Goal: Task Accomplishment & Management: Manage account settings

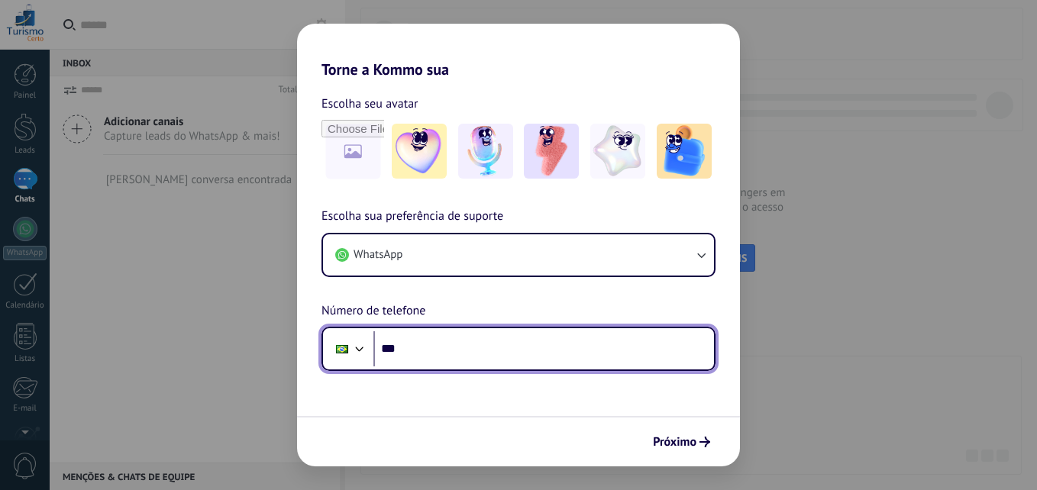
click at [437, 354] on input "***" at bounding box center [544, 349] width 341 height 35
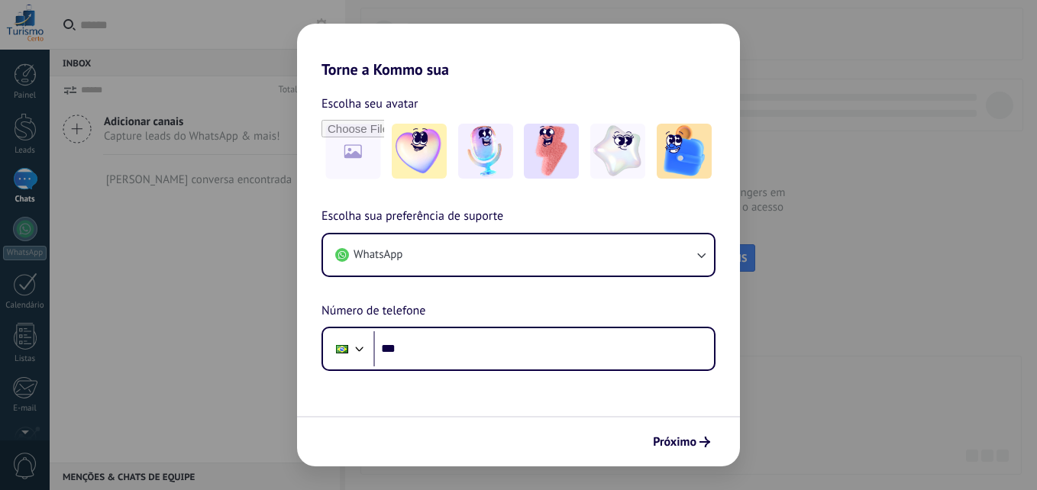
click at [697, 455] on div "Próximo" at bounding box center [518, 441] width 443 height 50
click at [681, 431] on button "Próximo" at bounding box center [681, 442] width 71 height 26
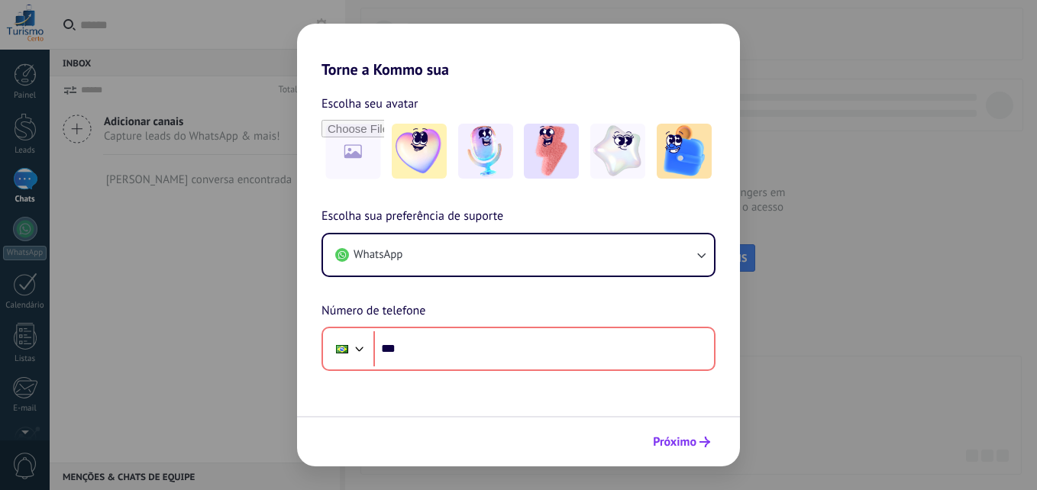
click at [690, 448] on span "Próximo" at bounding box center [675, 442] width 44 height 11
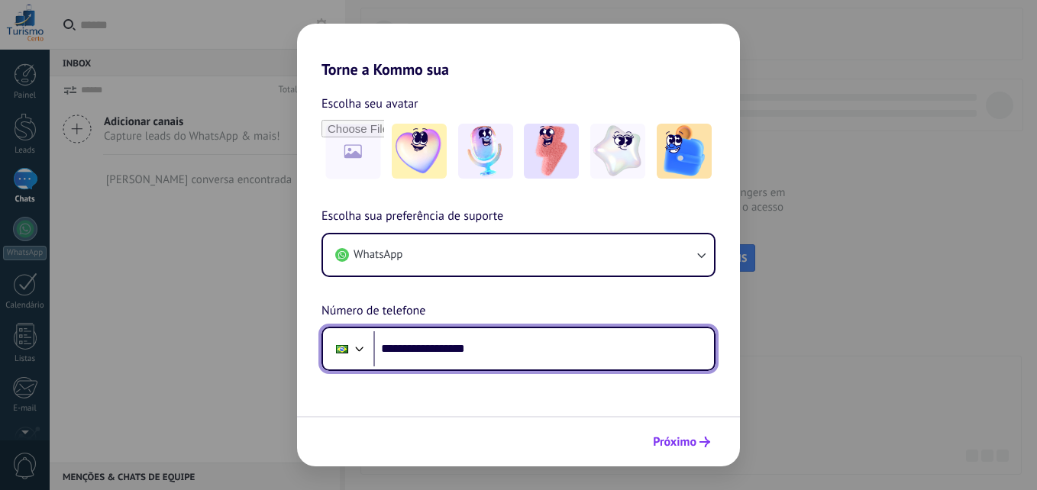
type input "**********"
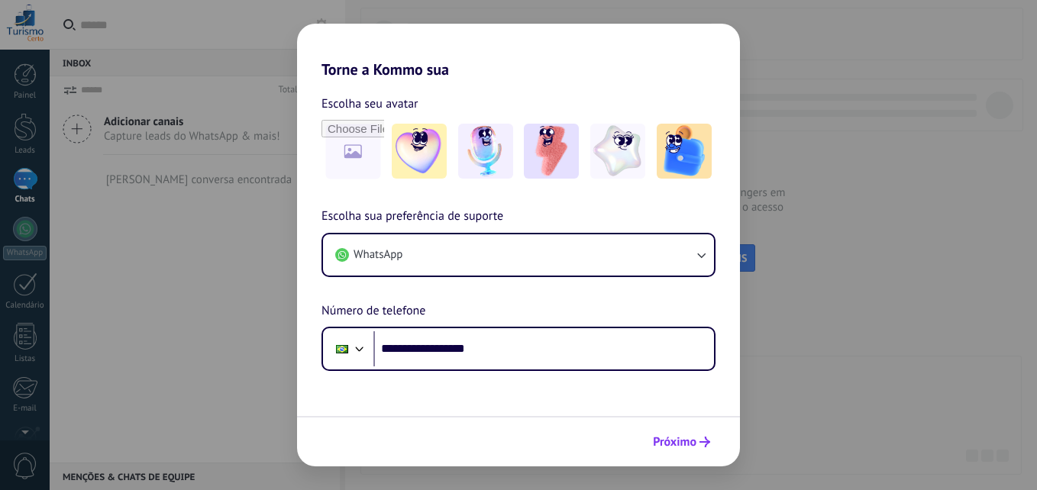
click at [696, 438] on span "Próximo" at bounding box center [675, 442] width 44 height 11
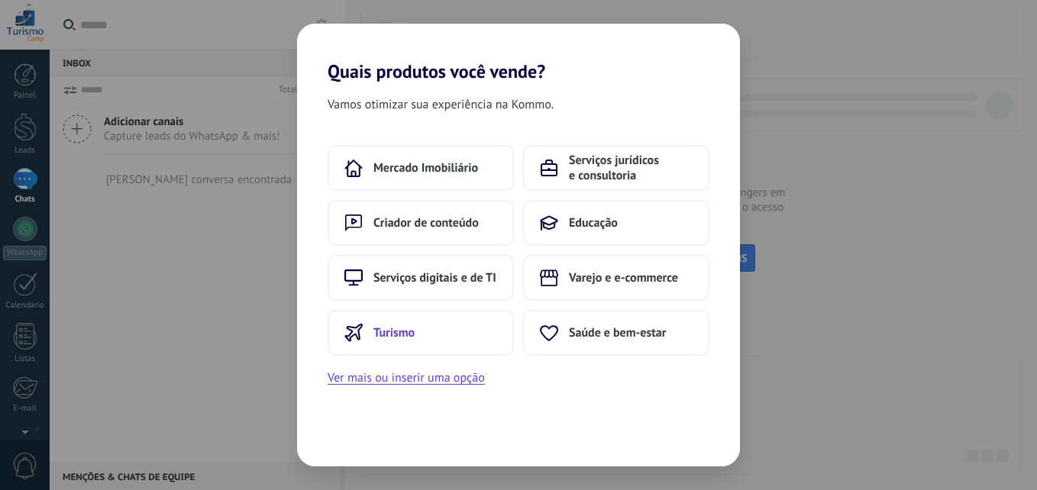
click at [395, 335] on span "Turismo" at bounding box center [394, 332] width 41 height 15
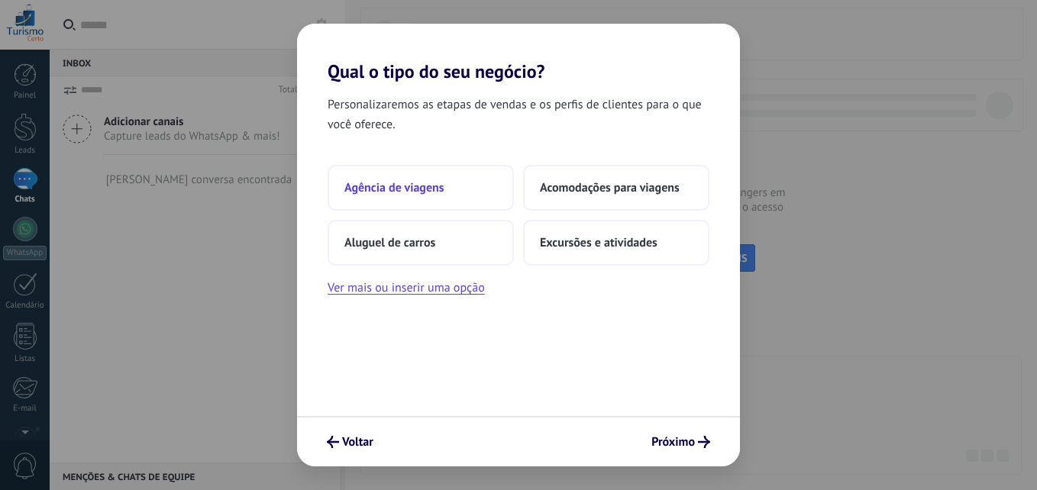
click at [423, 184] on span "Agência de viagens" at bounding box center [395, 187] width 100 height 15
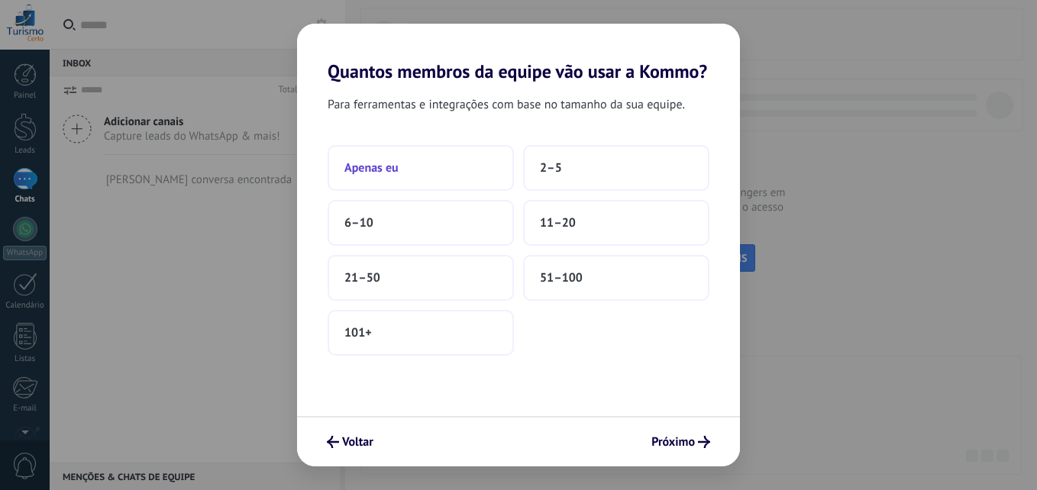
click at [454, 176] on button "Apenas eu" at bounding box center [421, 168] width 186 height 46
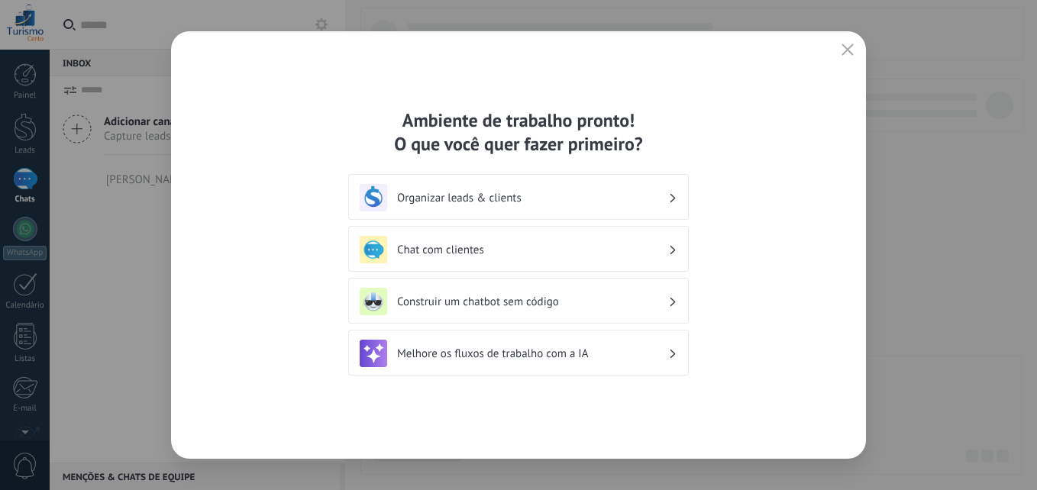
click at [500, 198] on h3 "Organizar leads & clients" at bounding box center [532, 198] width 271 height 15
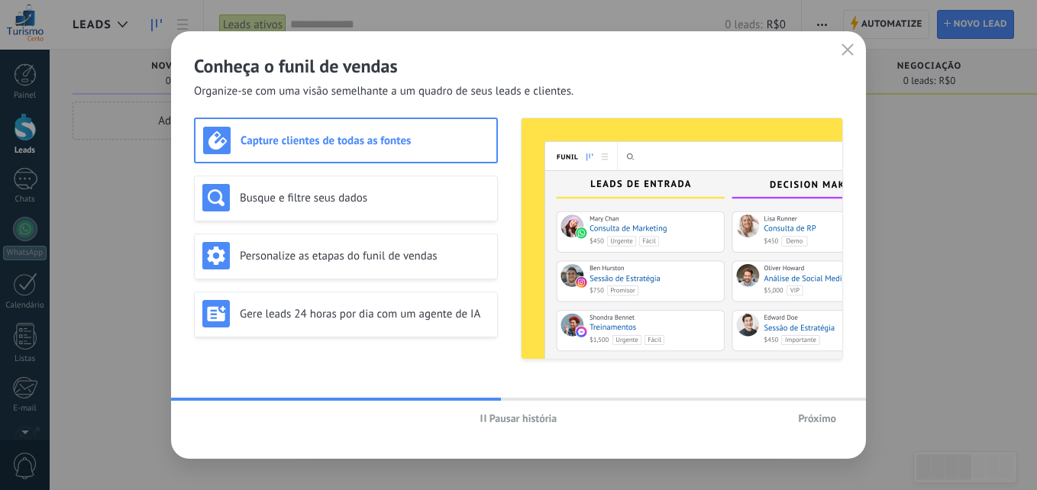
click at [807, 415] on span "Próximo" at bounding box center [817, 418] width 38 height 11
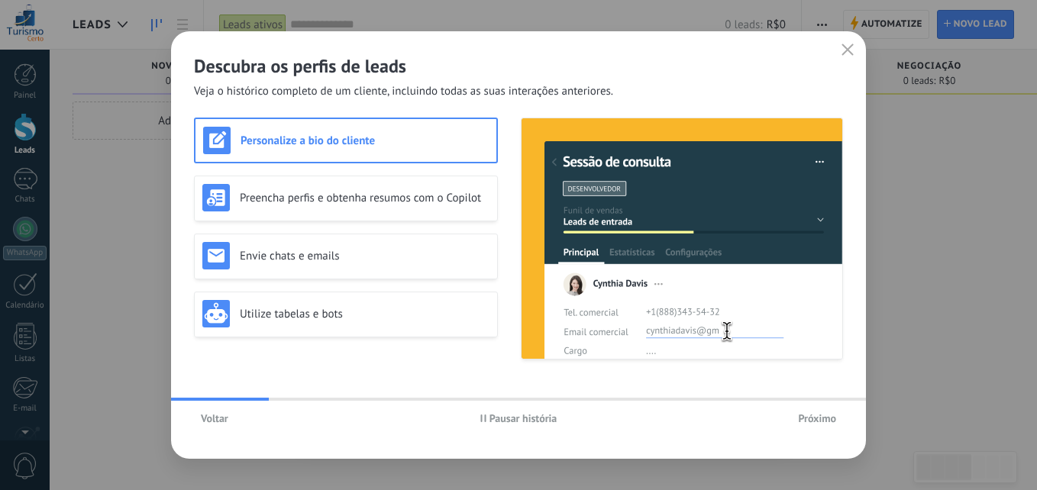
click at [807, 415] on span "Próximo" at bounding box center [817, 418] width 38 height 11
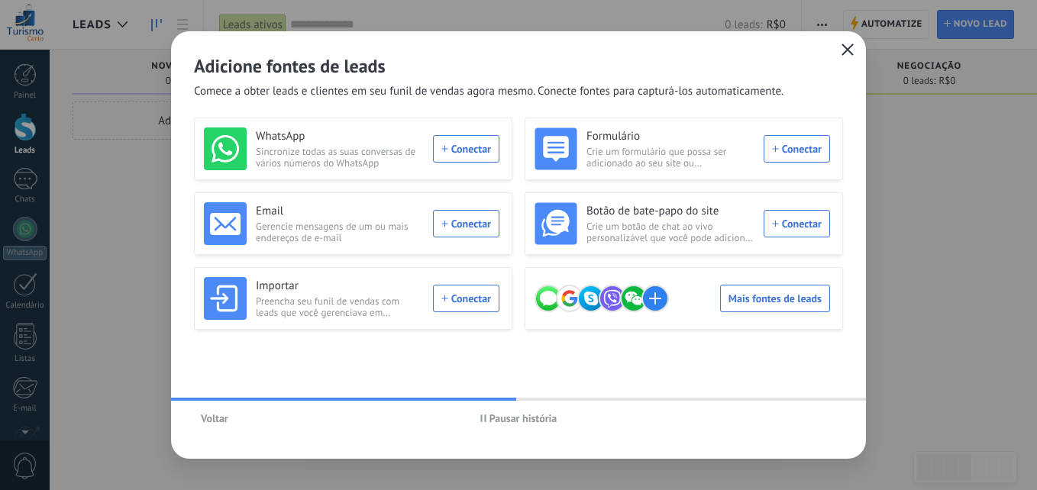
click at [853, 49] on icon "button" at bounding box center [848, 50] width 12 height 12
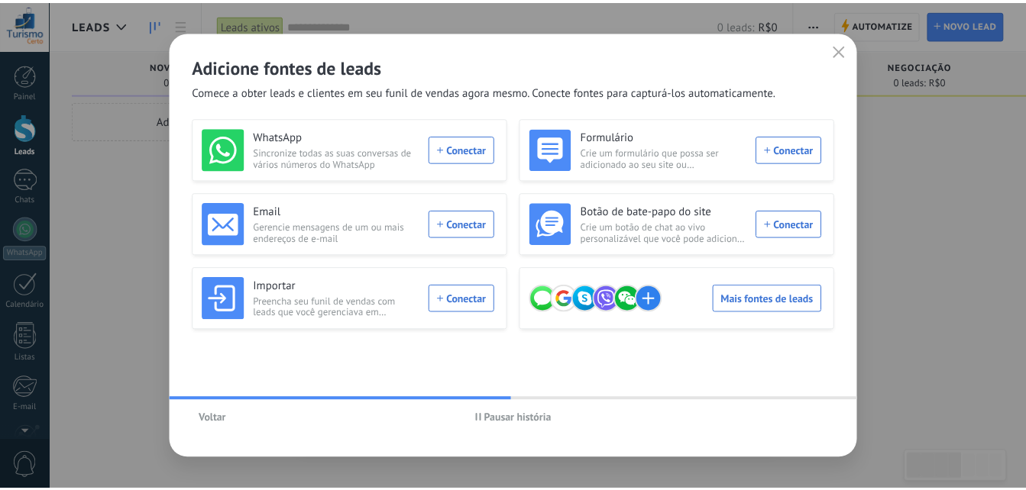
scroll to position [145, 0]
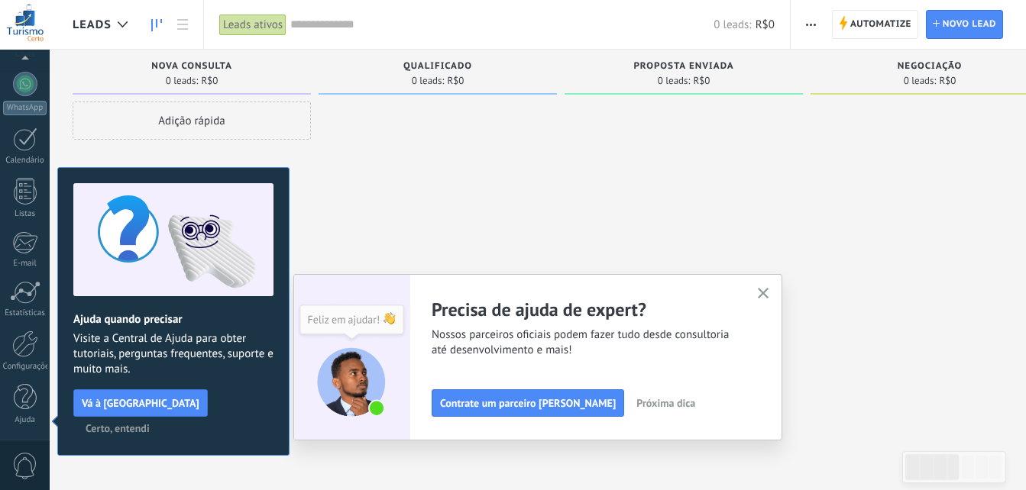
click at [769, 290] on icon "button" at bounding box center [763, 293] width 11 height 11
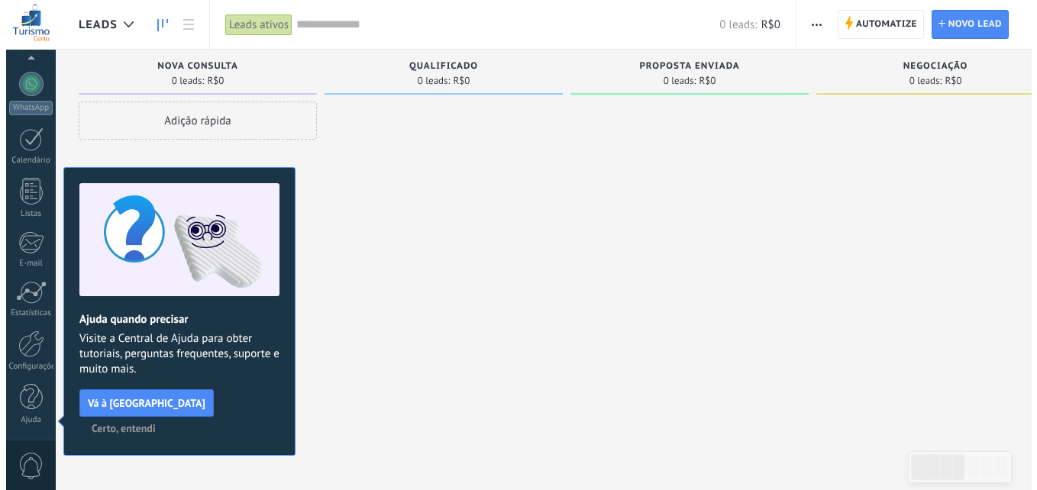
scroll to position [0, 0]
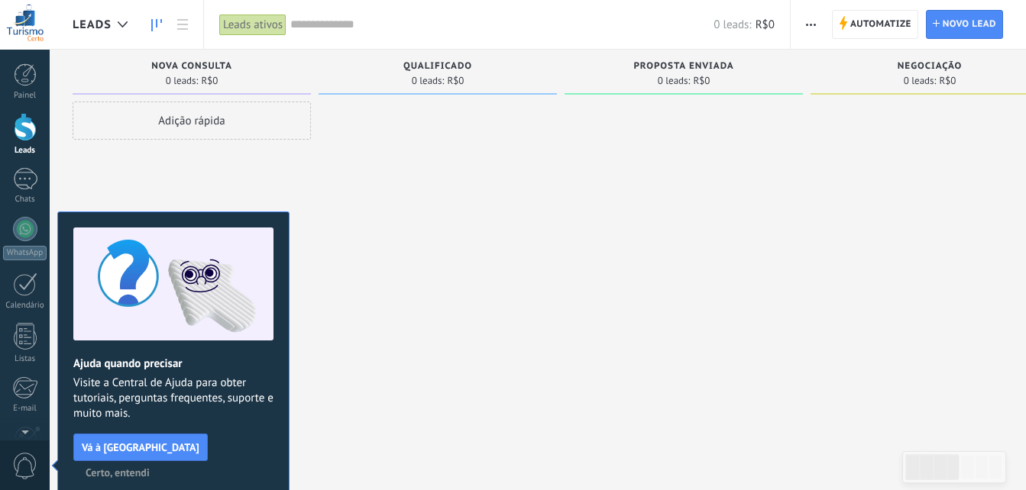
click at [816, 31] on span "button" at bounding box center [811, 24] width 10 height 29
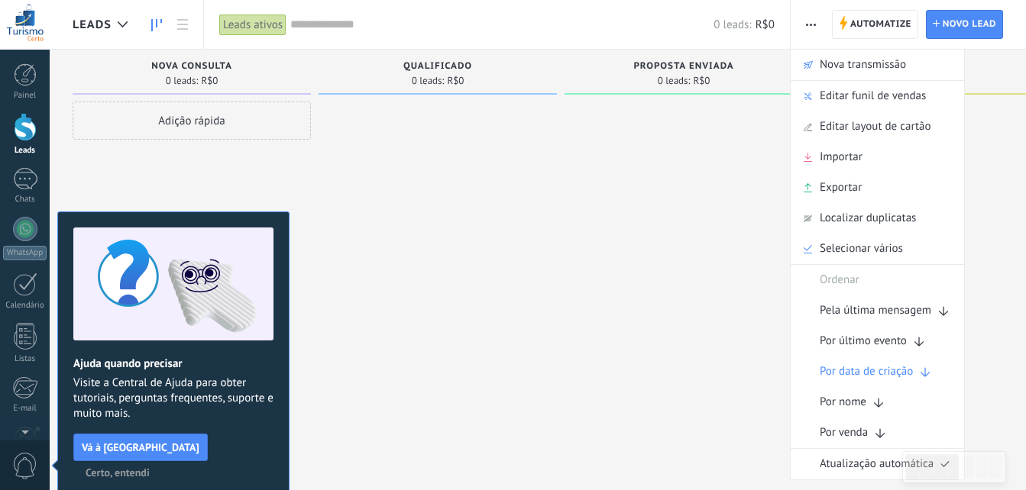
click at [816, 31] on span "button" at bounding box center [811, 24] width 10 height 29
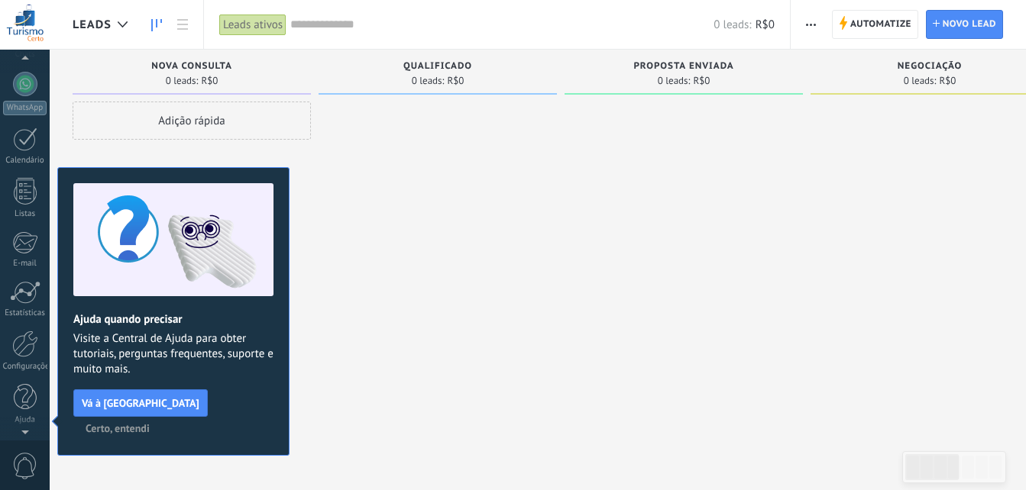
click at [150, 423] on span "Certo, entendi" at bounding box center [118, 428] width 64 height 11
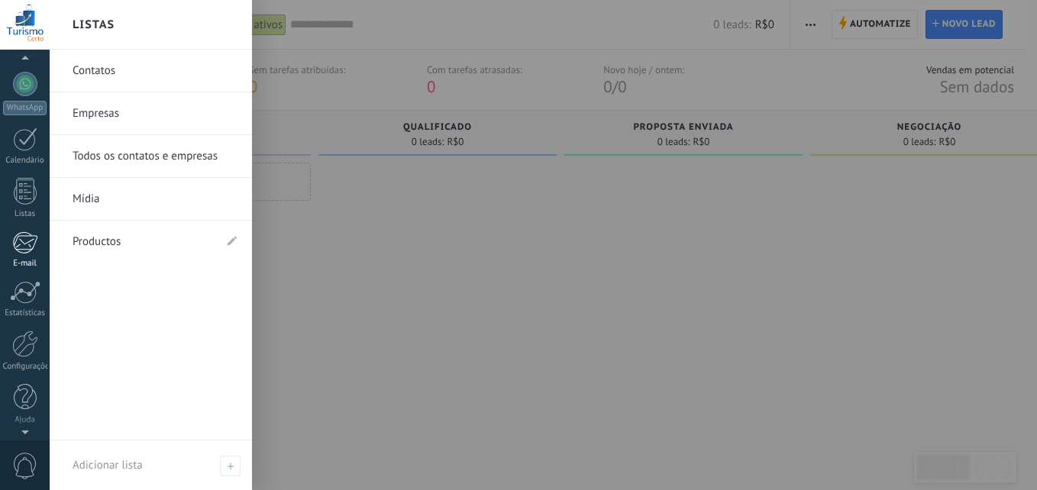
click at [22, 258] on link "E-mail" at bounding box center [25, 249] width 50 height 37
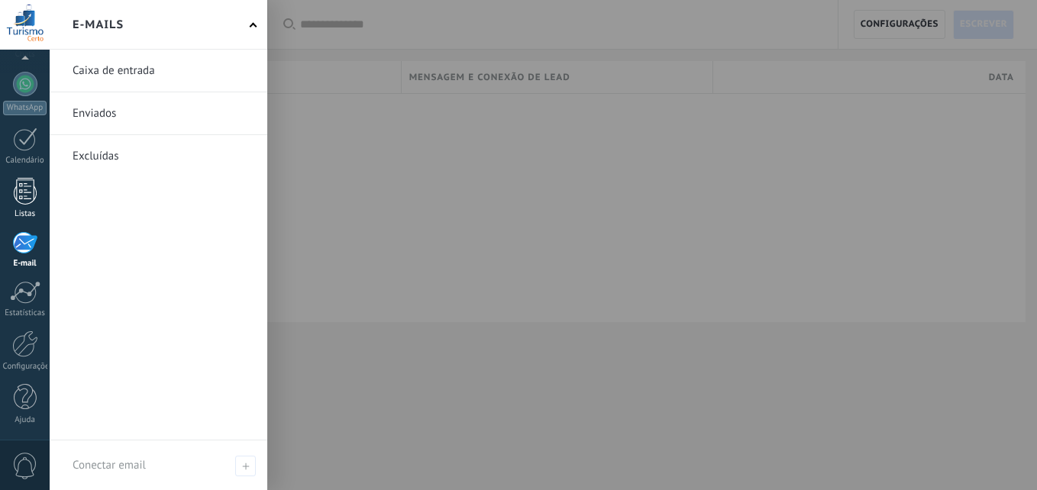
click at [25, 196] on div at bounding box center [25, 191] width 23 height 27
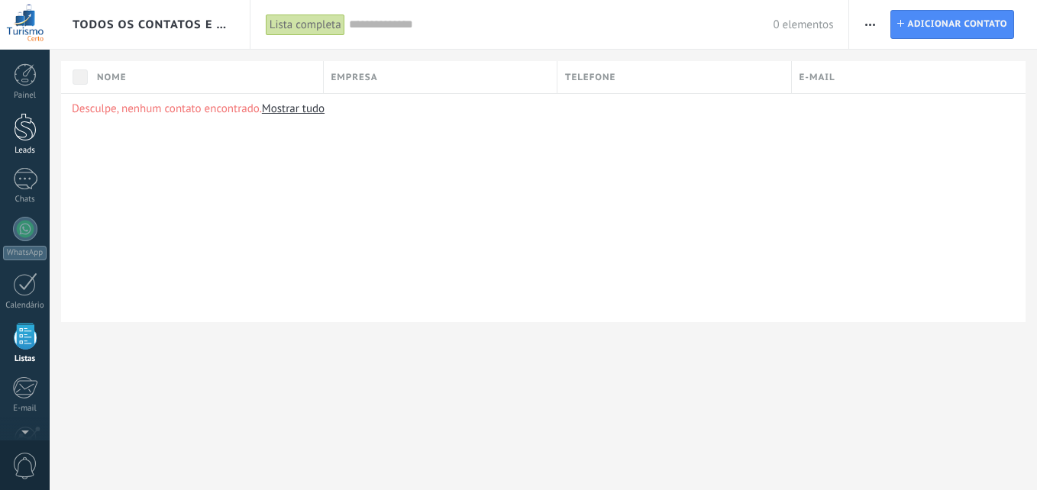
click at [31, 125] on div at bounding box center [25, 127] width 23 height 28
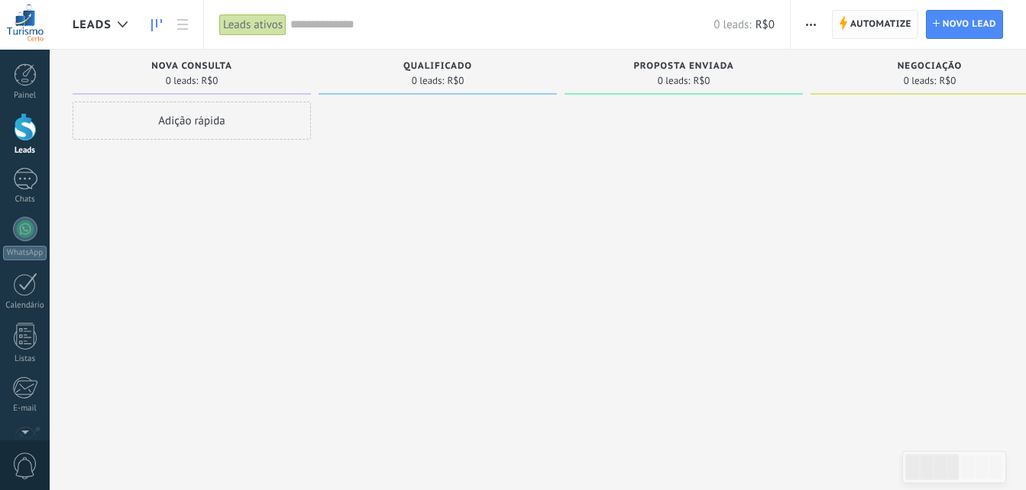
click at [869, 21] on span "Automatize" at bounding box center [880, 24] width 61 height 27
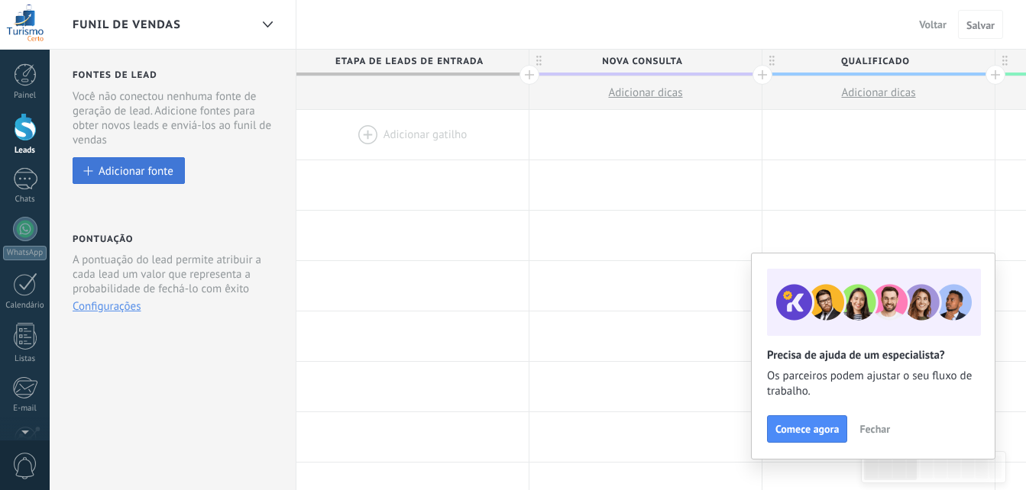
click at [120, 171] on div "Adicionar fonte" at bounding box center [136, 170] width 75 height 13
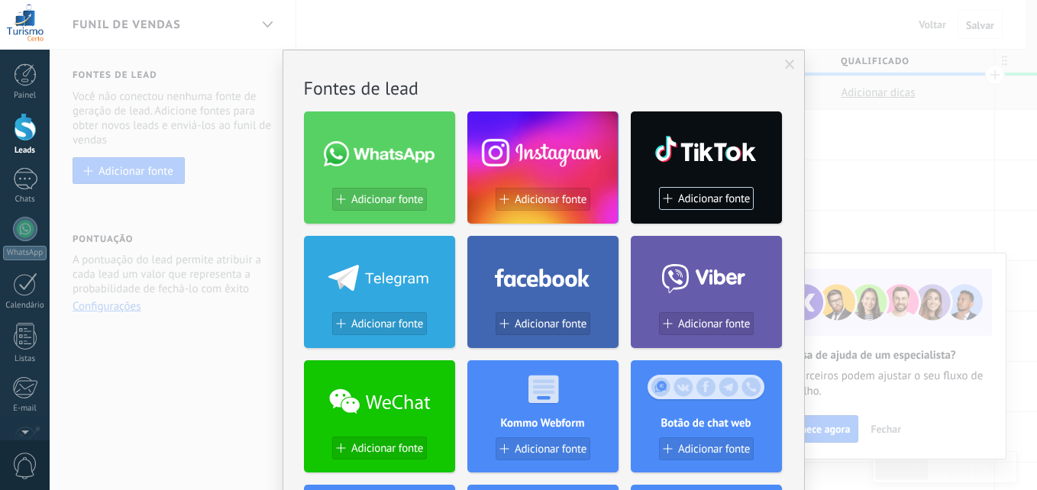
click at [785, 63] on span at bounding box center [790, 65] width 10 height 11
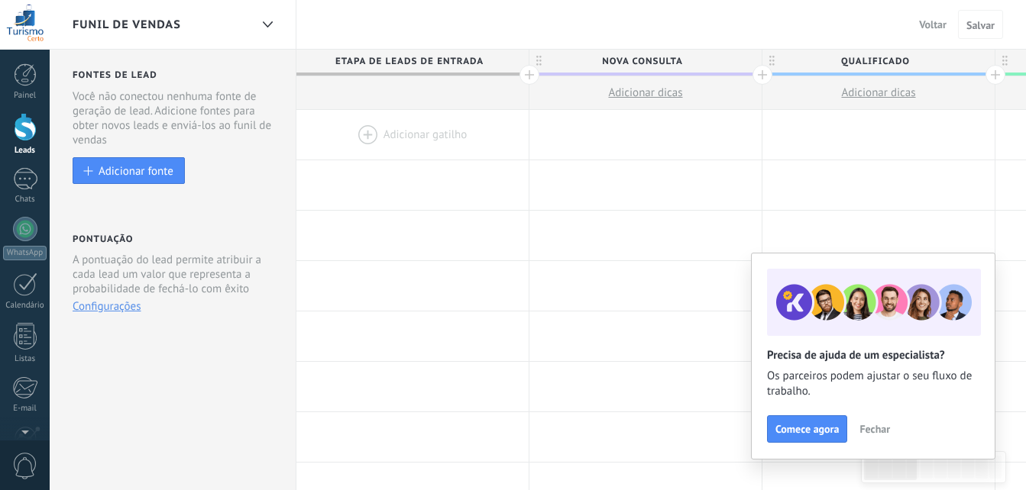
click at [930, 25] on span "Voltar" at bounding box center [932, 25] width 27 height 14
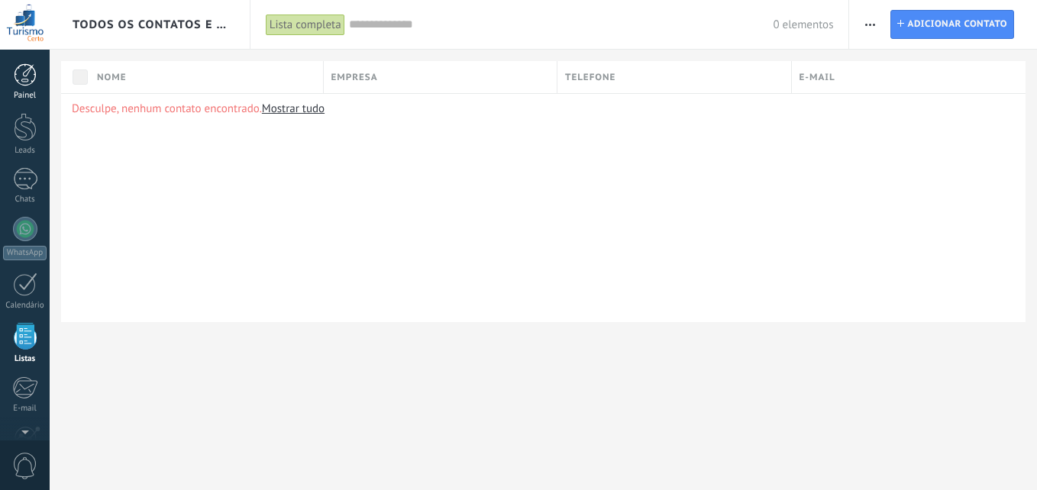
click at [24, 87] on link "Painel" at bounding box center [25, 81] width 50 height 37
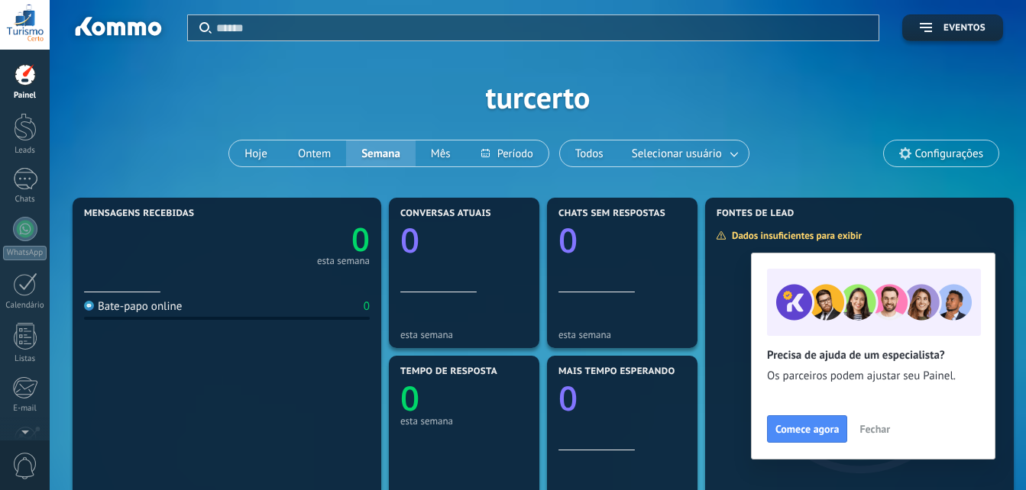
click at [870, 432] on span "Fechar" at bounding box center [874, 429] width 31 height 11
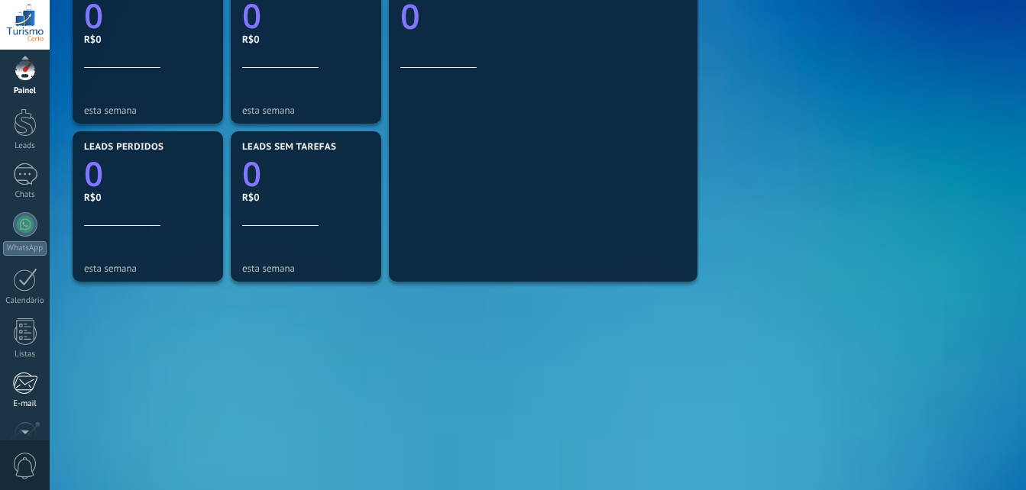
scroll to position [145, 0]
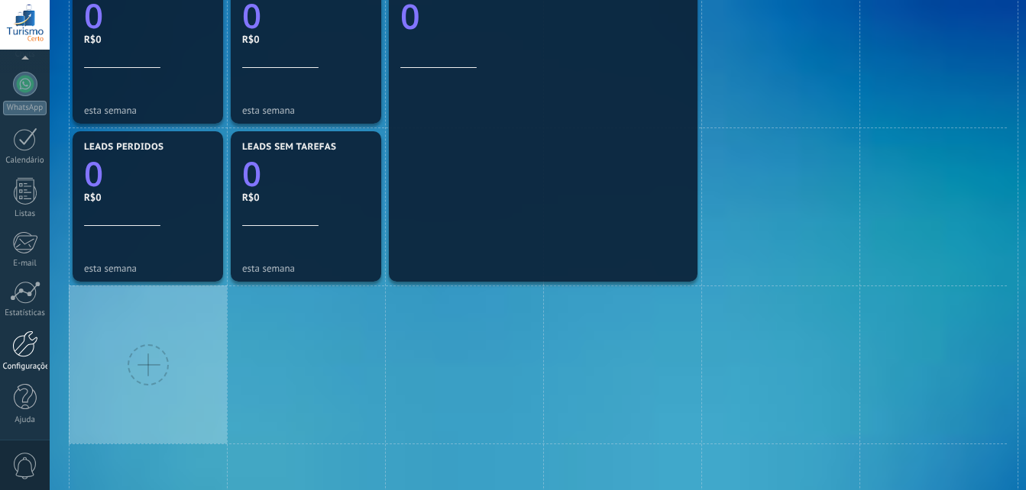
click at [21, 339] on div at bounding box center [25, 344] width 26 height 27
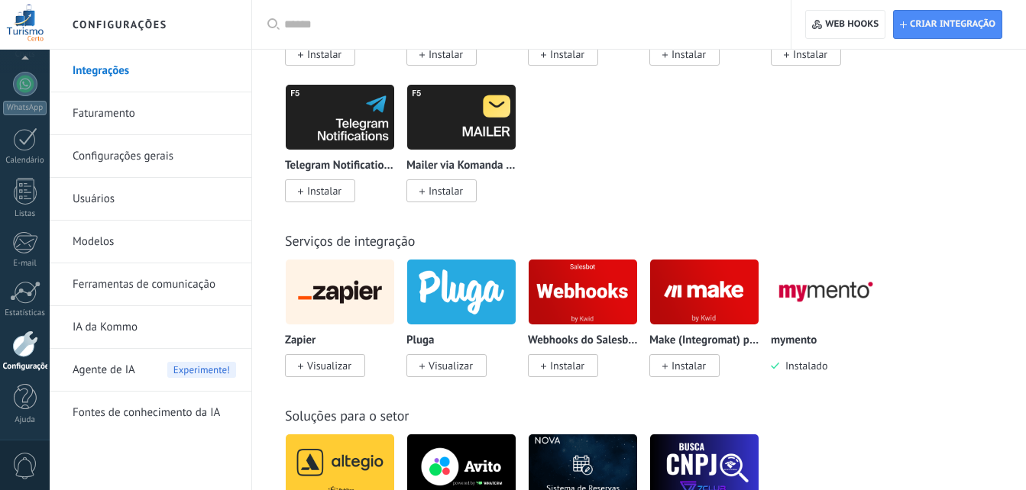
scroll to position [3208, 0]
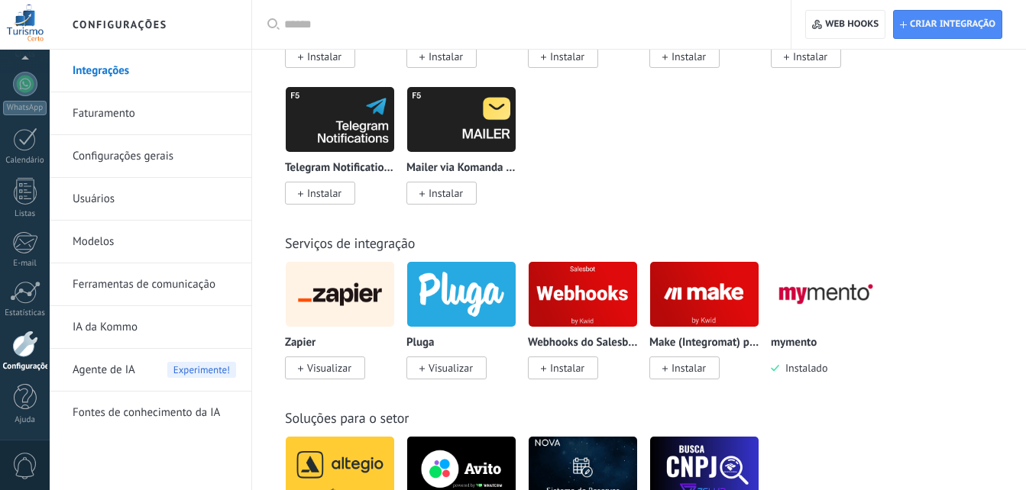
click at [35, 26] on div at bounding box center [25, 25] width 50 height 50
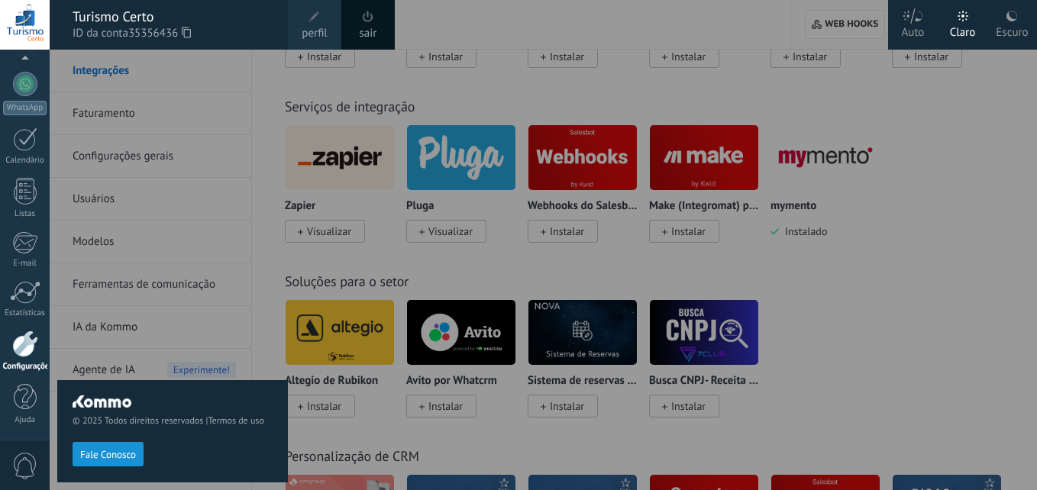
click at [17, 28] on div at bounding box center [25, 25] width 50 height 50
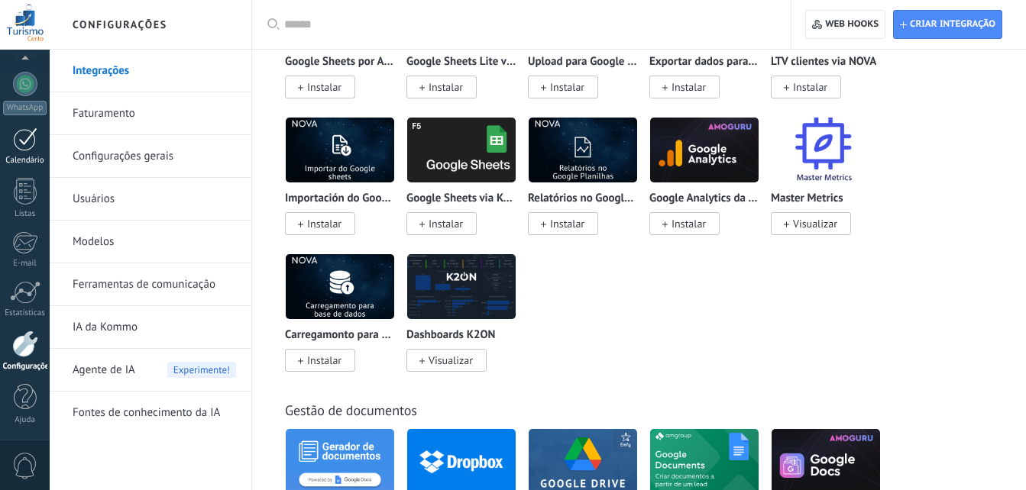
scroll to position [0, 0]
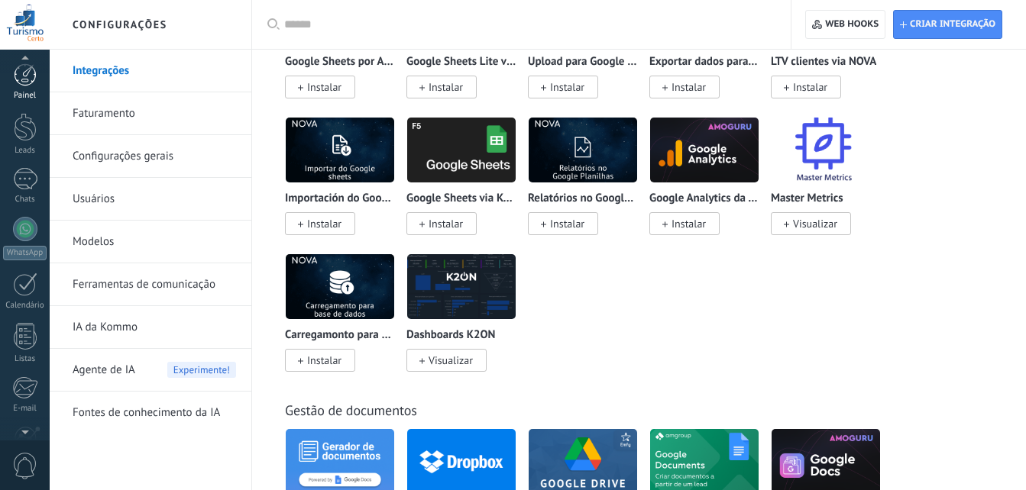
click at [27, 86] on div at bounding box center [25, 74] width 23 height 23
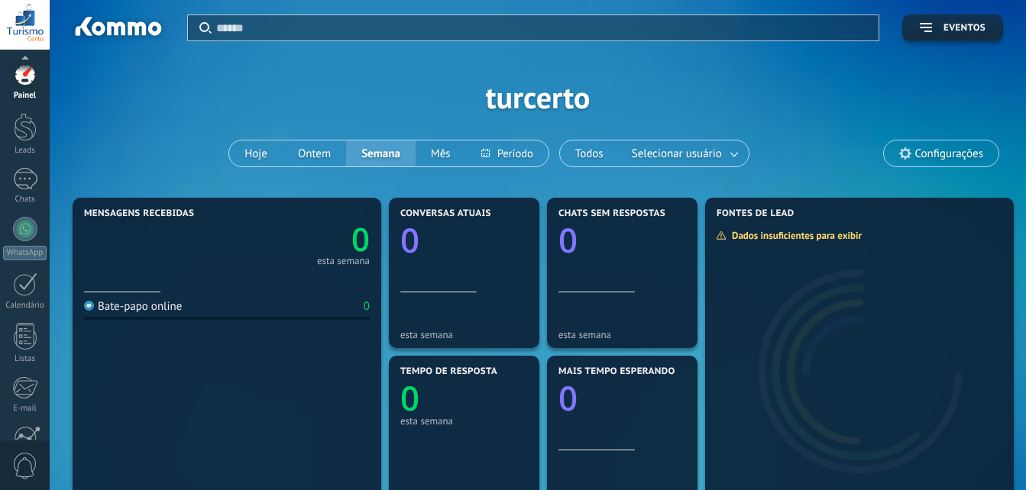
scroll to position [145, 0]
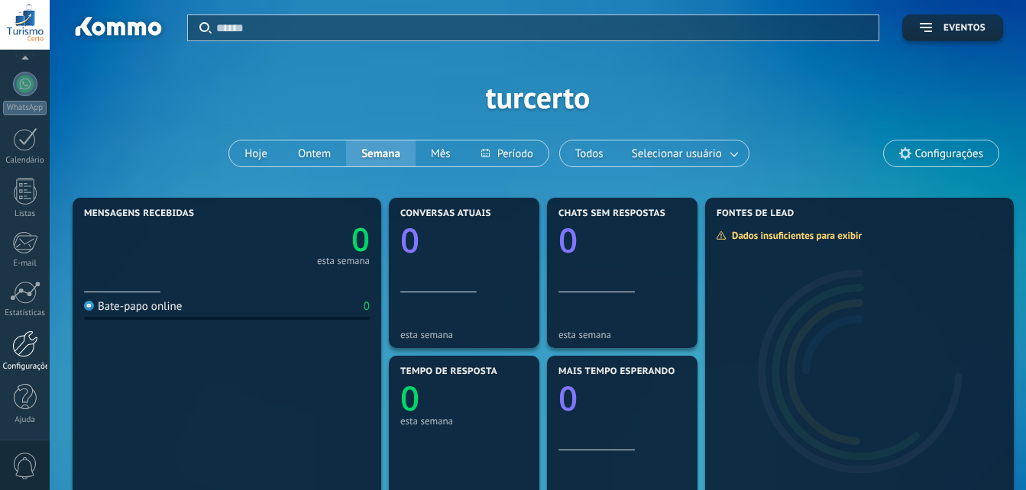
click at [24, 361] on link "Configurações" at bounding box center [25, 351] width 50 height 41
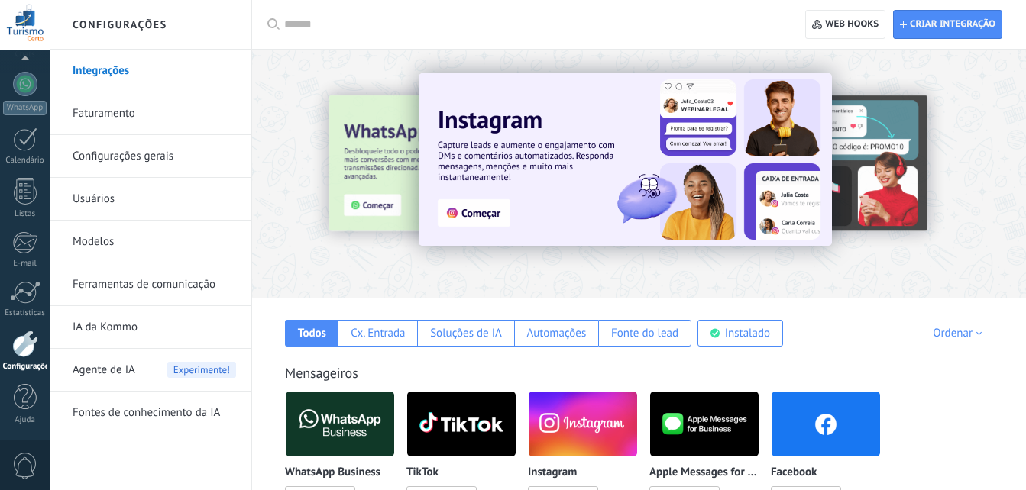
click at [136, 111] on link "Faturamento" at bounding box center [154, 113] width 163 height 43
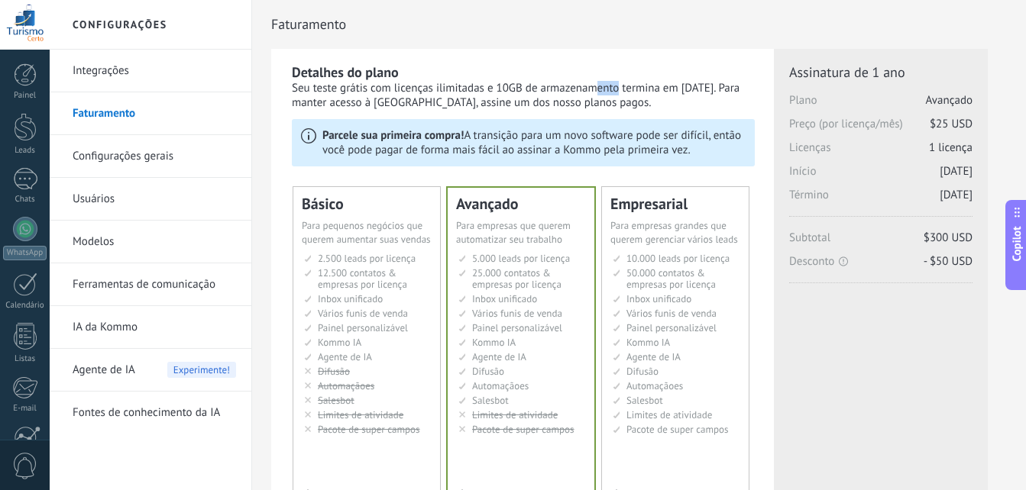
drag, startPoint x: 487, startPoint y: 89, endPoint x: 510, endPoint y: 89, distance: 22.2
click at [510, 89] on div "Seu teste grátis com licenças ilimitadas e 10GB de armazenamento termina em [DA…" at bounding box center [523, 95] width 463 height 29
drag, startPoint x: 510, startPoint y: 89, endPoint x: 631, endPoint y: 105, distance: 122.4
click at [631, 105] on div "Seu teste grátis com licenças ilimitadas e 10GB de armazenamento termina em [DA…" at bounding box center [523, 95] width 463 height 29
drag, startPoint x: 631, startPoint y: 105, endPoint x: 619, endPoint y: 151, distance: 48.2
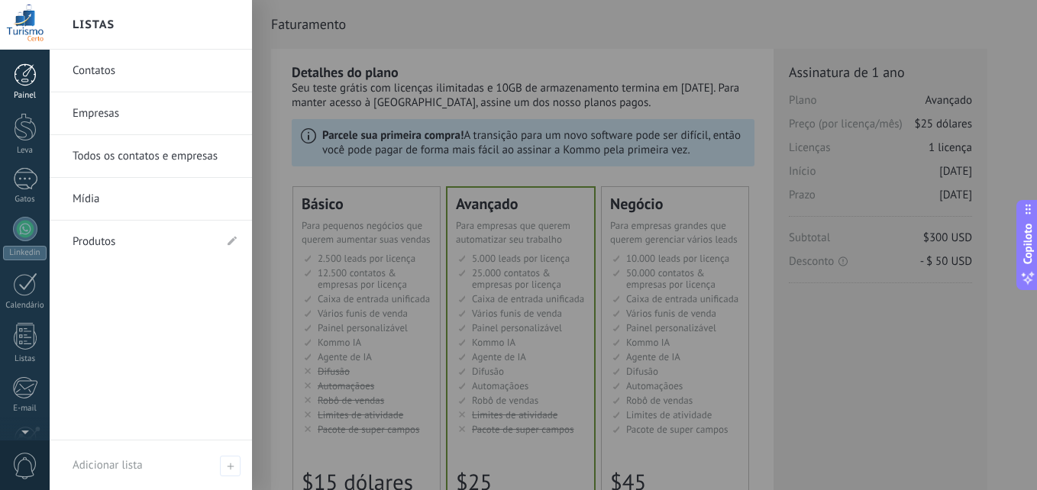
click at [26, 89] on link "Painel" at bounding box center [25, 81] width 50 height 37
